Goal: Communication & Community: Participate in discussion

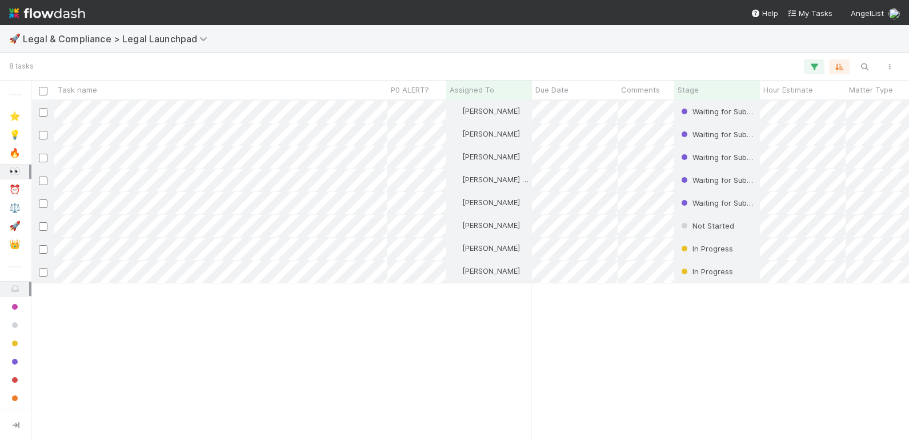
scroll to position [1, 1]
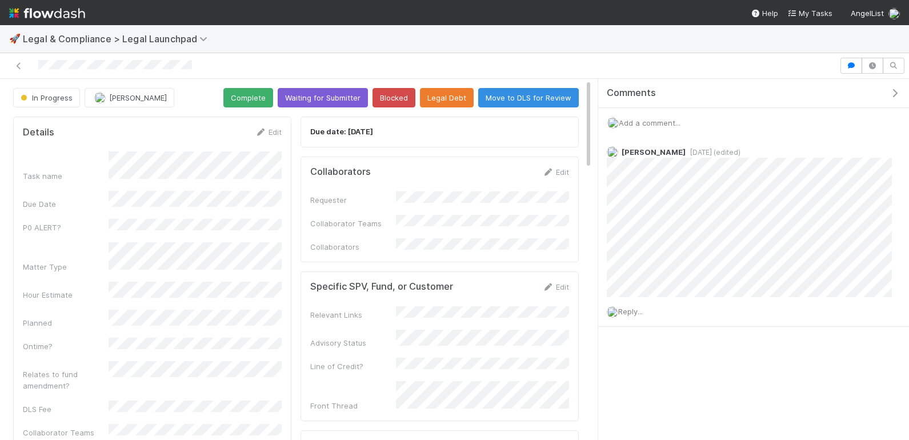
click at [642, 34] on div "🚀 Legal & Compliance > Legal Launchpad" at bounding box center [454, 38] width 909 height 27
click at [723, 365] on div "Comments Add a comment... [PERSON_NAME] [DATE] (edited) Reply..." at bounding box center [753, 231] width 311 height 305
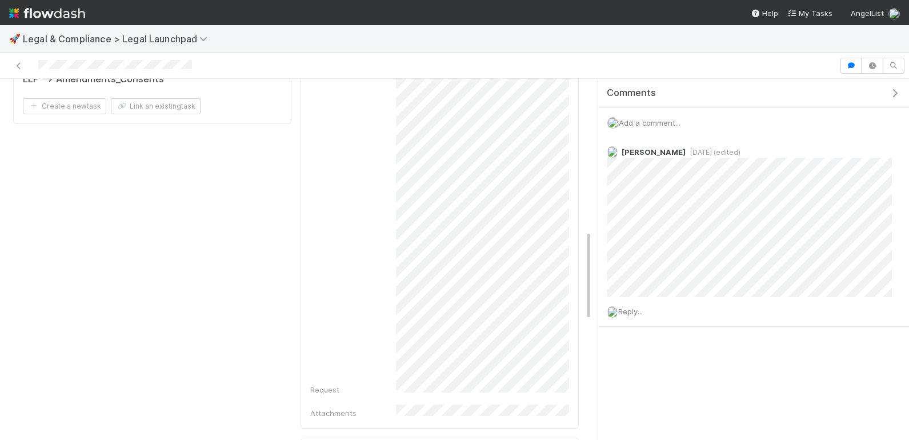
scroll to position [607, 0]
click at [670, 365] on div "Comments Add a comment... [PERSON_NAME] [DATE] (edited) Reply..." at bounding box center [753, 231] width 311 height 305
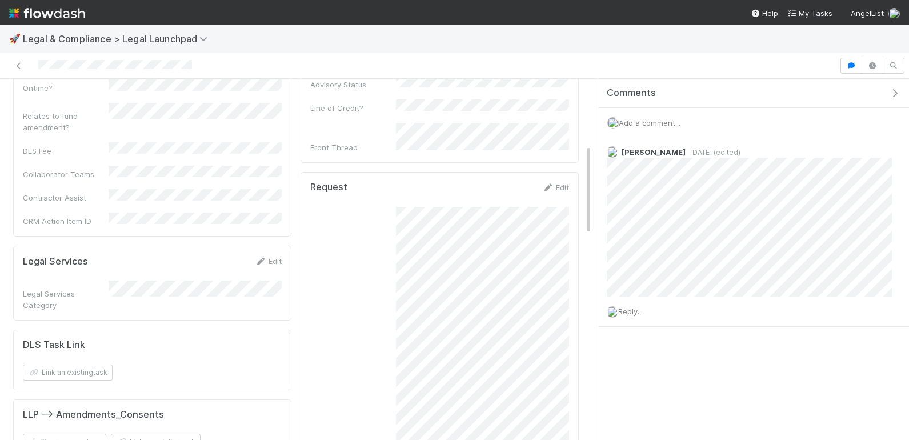
scroll to position [255, 0]
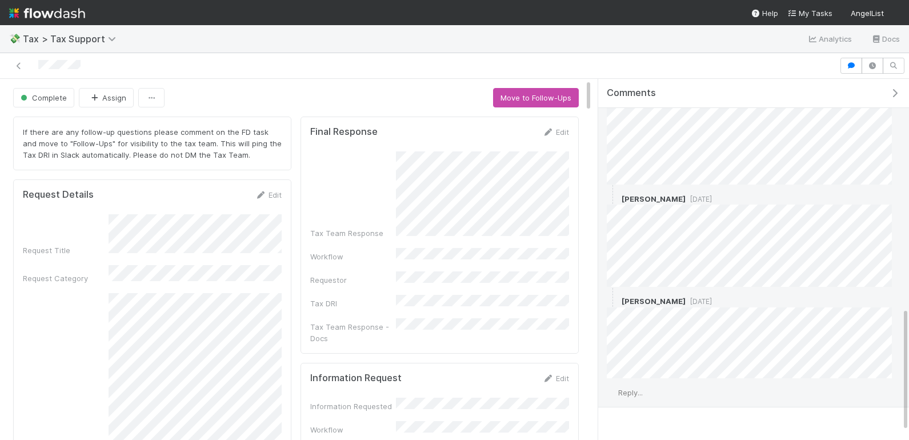
scroll to position [664, 0]
